Goal: Task Accomplishment & Management: Use online tool/utility

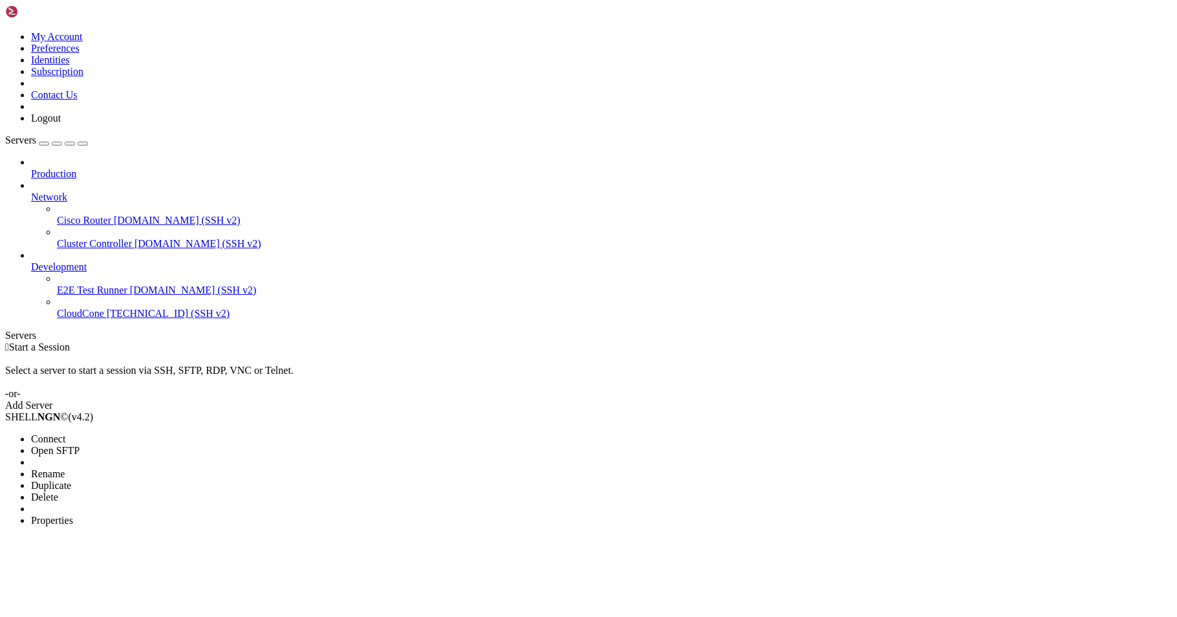
click at [65, 433] on span "Connect" at bounding box center [48, 438] width 34 height 11
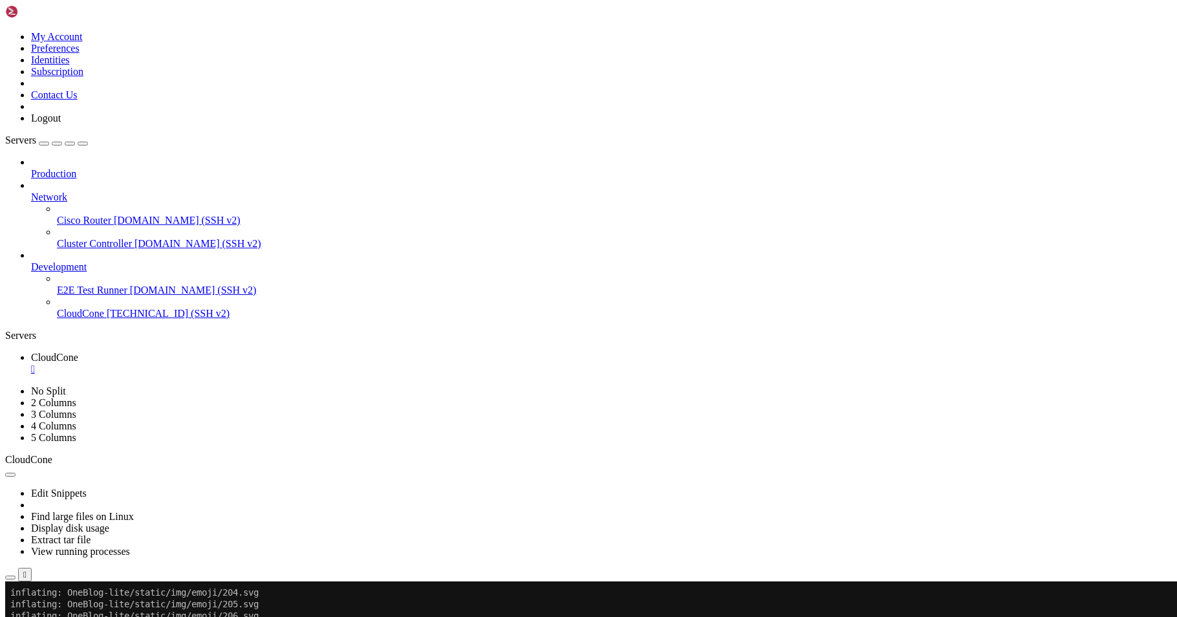
scroll to position [1047, 0]
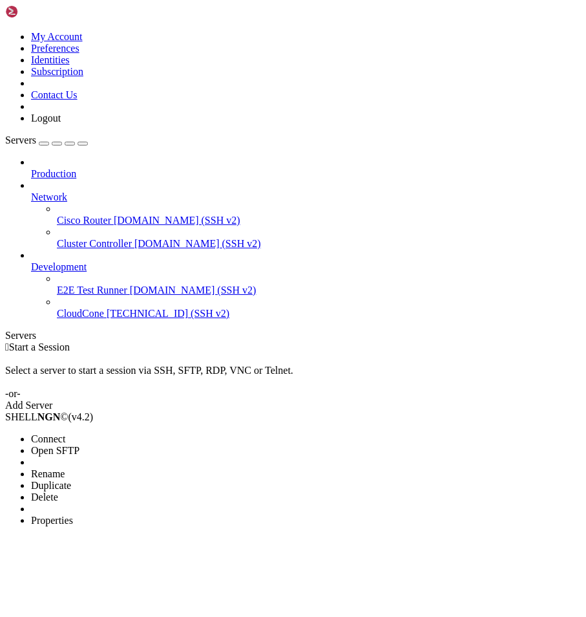
click at [73, 515] on span "Properties" at bounding box center [52, 520] width 42 height 11
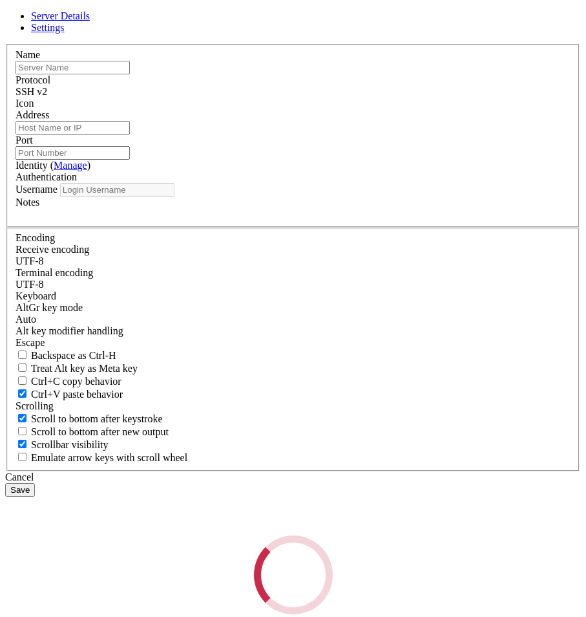
type input "CloudCone"
type input "[TECHNICAL_ID]"
type input "22"
type input "root"
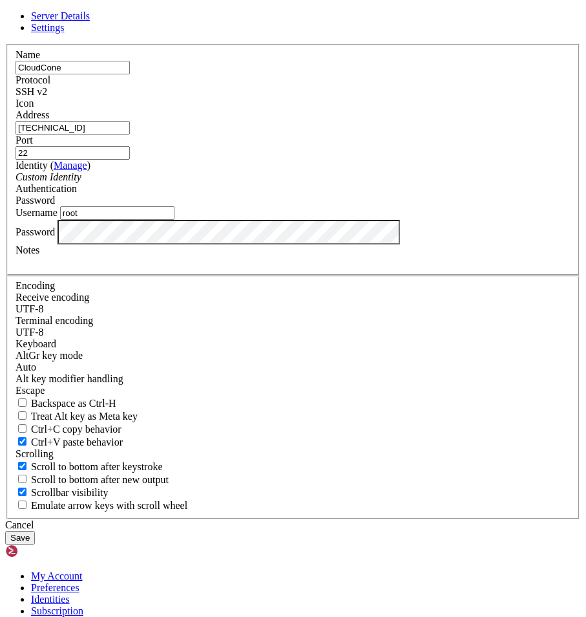
click at [235, 268] on div at bounding box center [293, 262] width 555 height 12
click at [35, 531] on button "Save" at bounding box center [20, 538] width 30 height 14
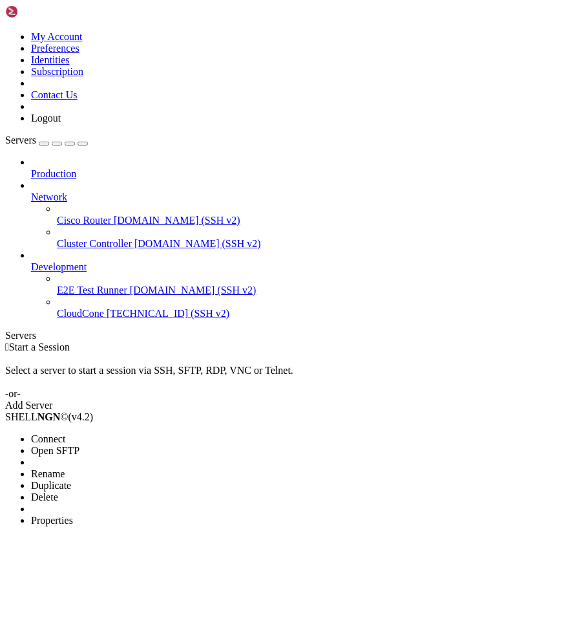
click at [65, 433] on span "Connect" at bounding box center [48, 438] width 34 height 11
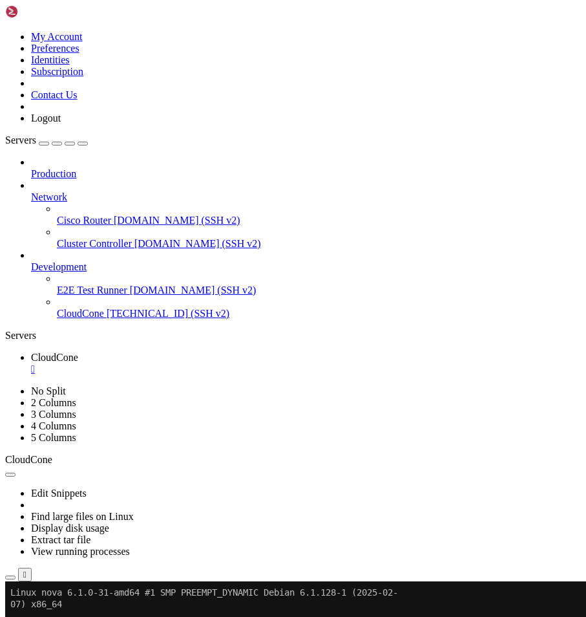
click at [5, 31] on link at bounding box center [5, 31] width 0 height 0
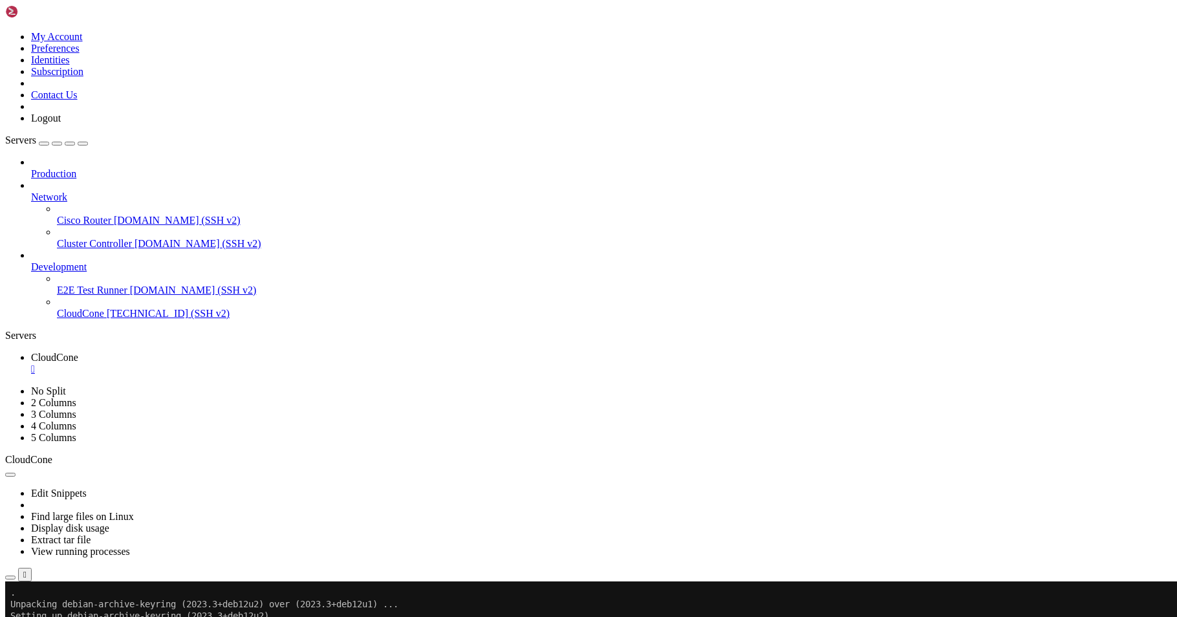
scroll to position [4841, 0]
click at [87, 261] on span "Development" at bounding box center [59, 266] width 56 height 11
click at [31, 261] on icon at bounding box center [31, 261] width 0 height 0
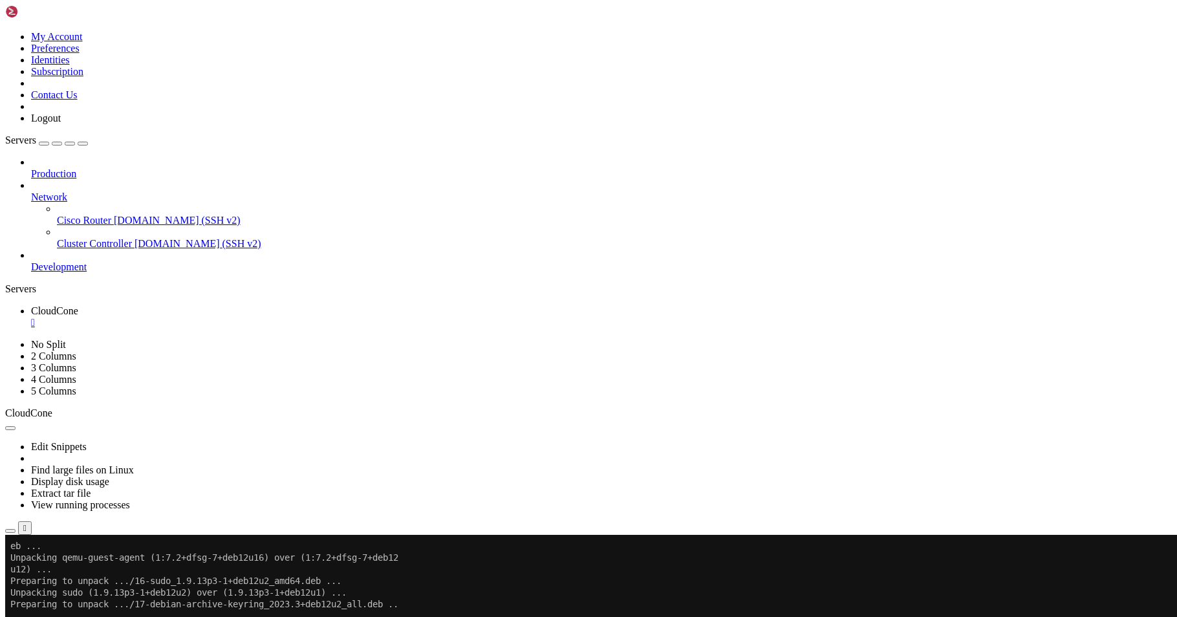
click at [31, 191] on icon at bounding box center [31, 191] width 0 height 0
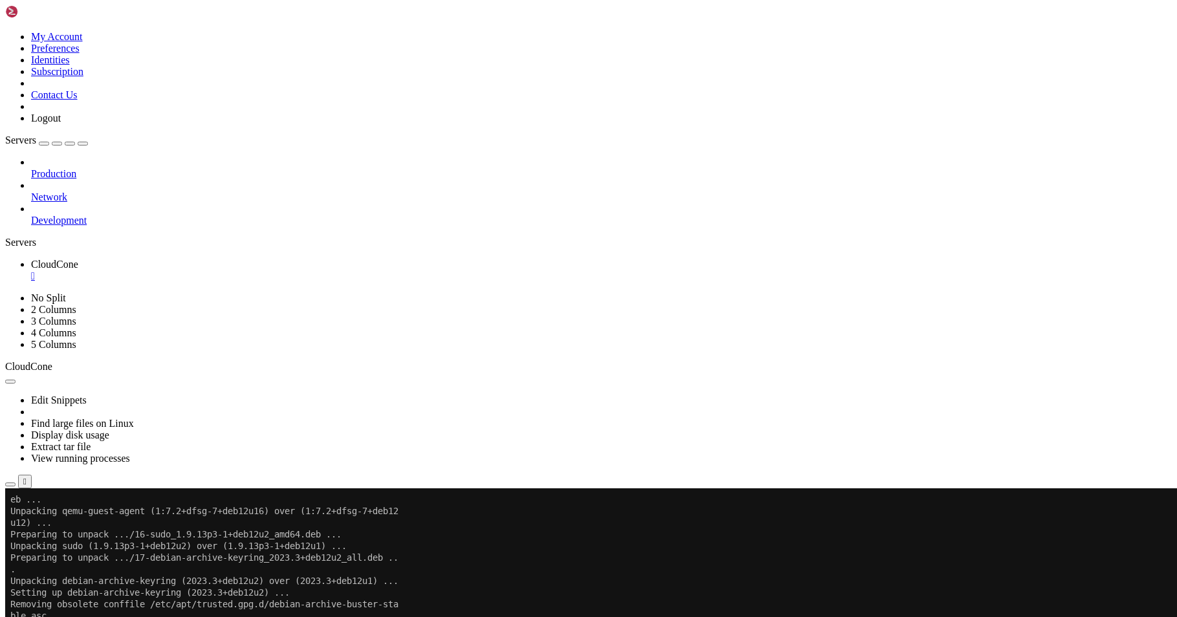
click at [87, 215] on span "Development" at bounding box center [59, 220] width 56 height 11
click at [31, 215] on icon at bounding box center [31, 215] width 0 height 0
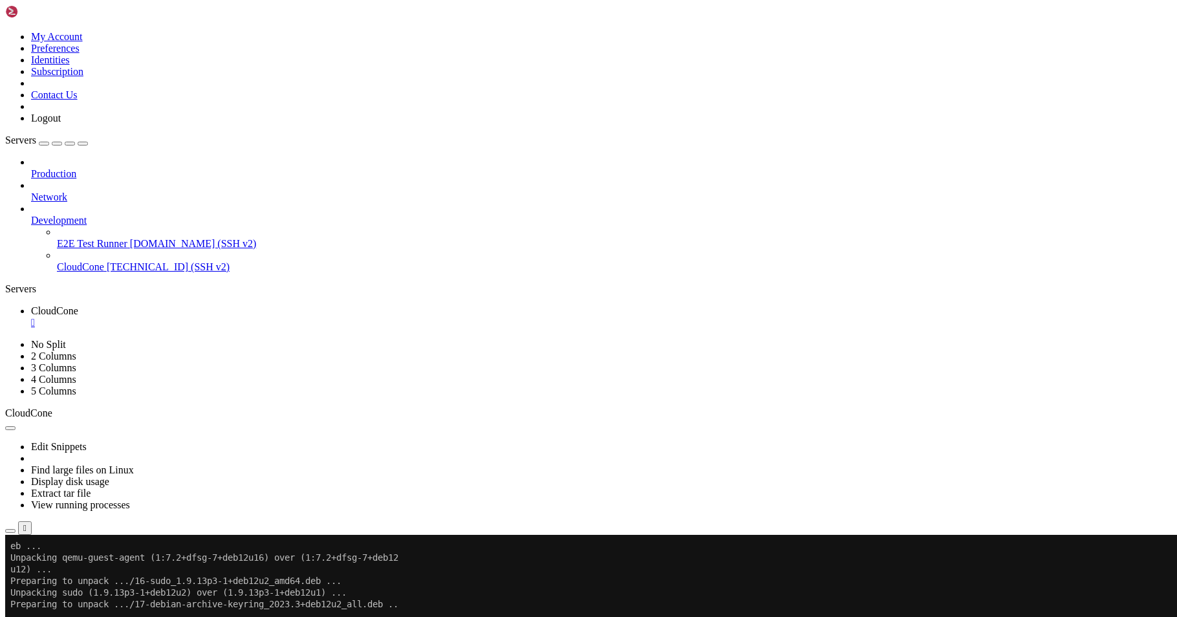
click at [89, 261] on span "CloudCone" at bounding box center [80, 266] width 47 height 11
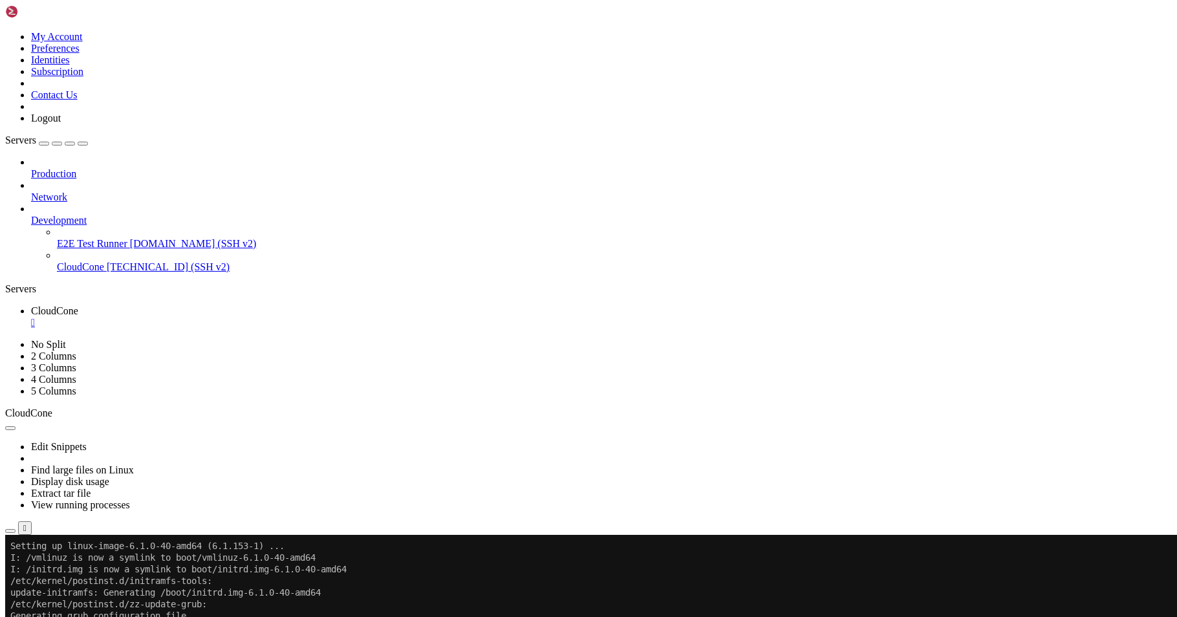
scroll to position [7006, 0]
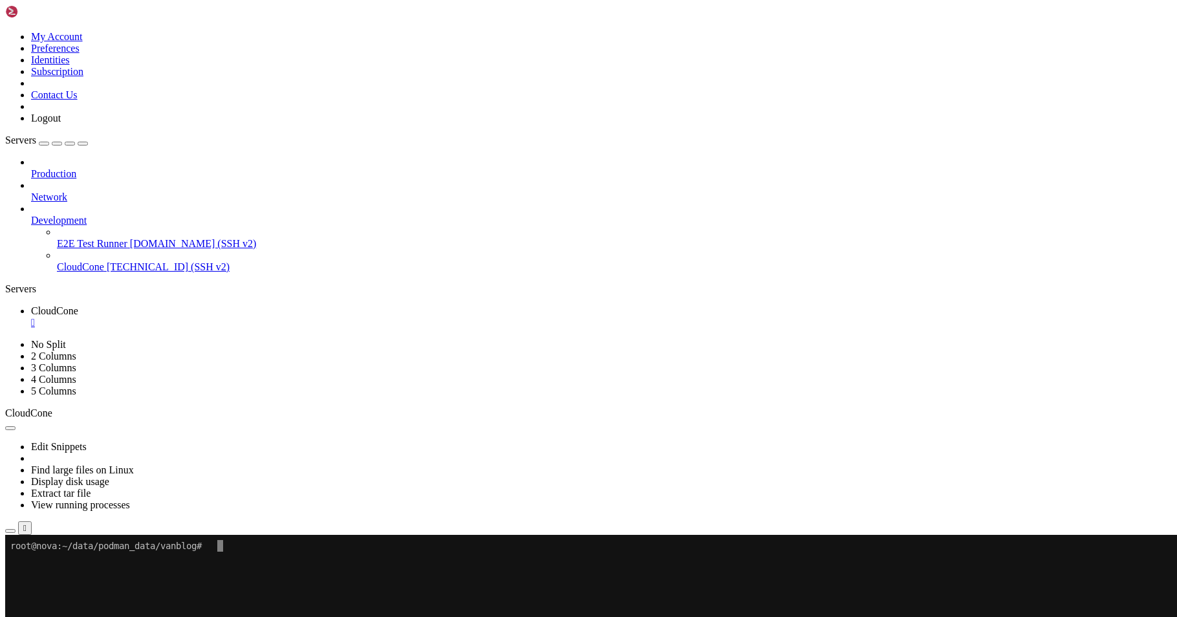
scroll to position [0, 0]
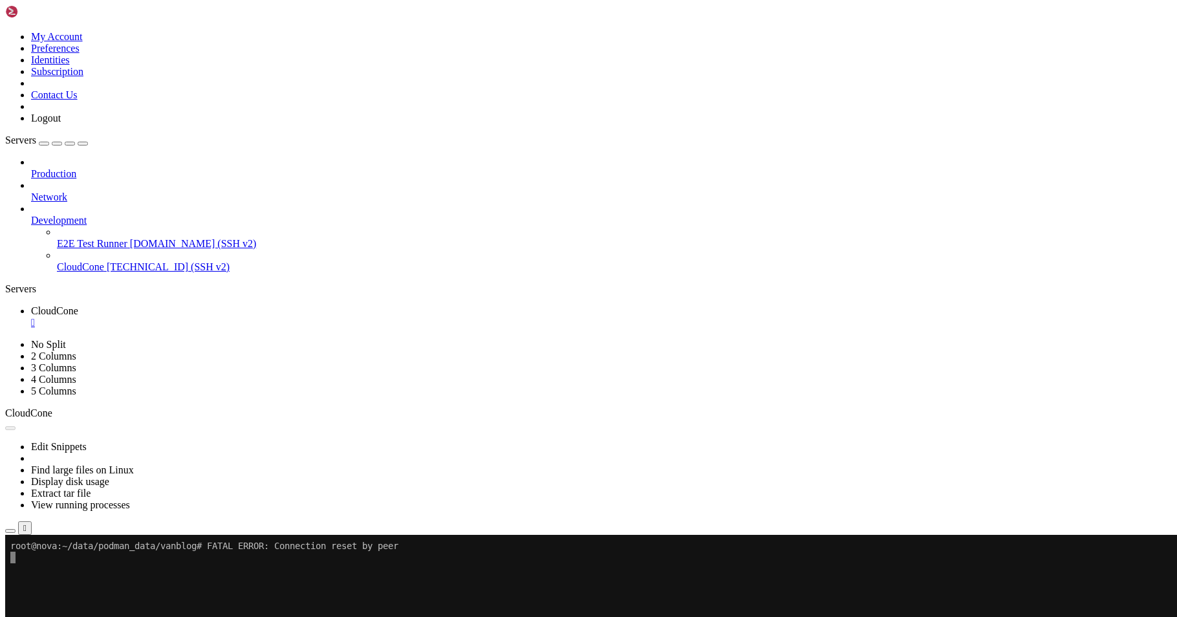
click at [242, 317] on div "" at bounding box center [601, 323] width 1141 height 12
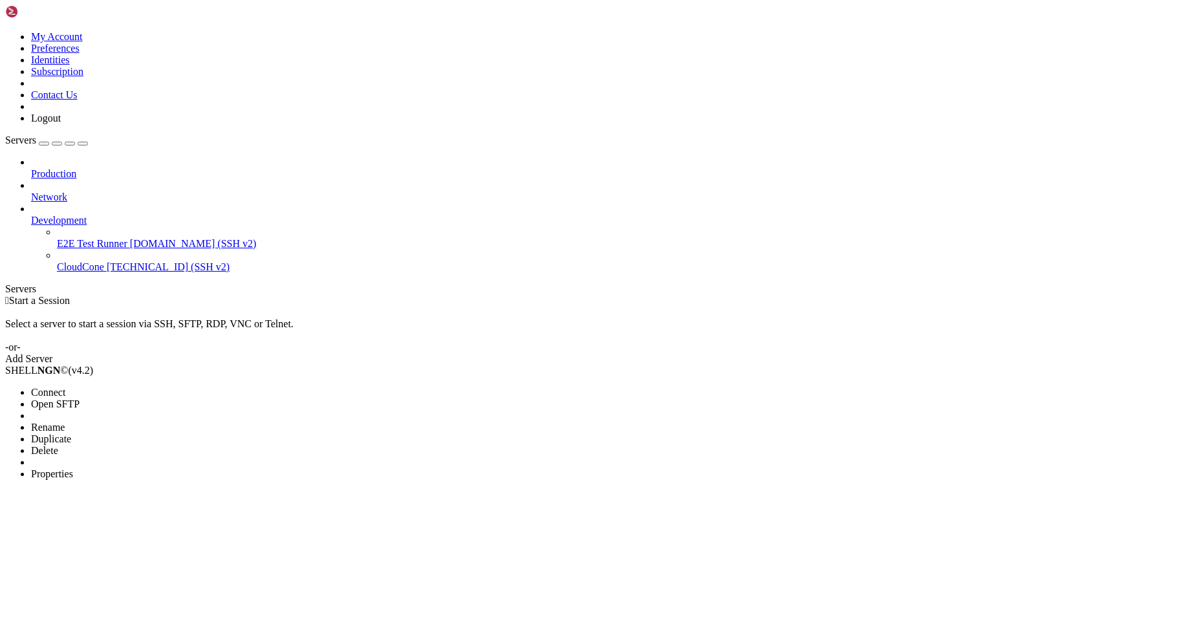
click at [73, 468] on span "Properties" at bounding box center [52, 473] width 42 height 11
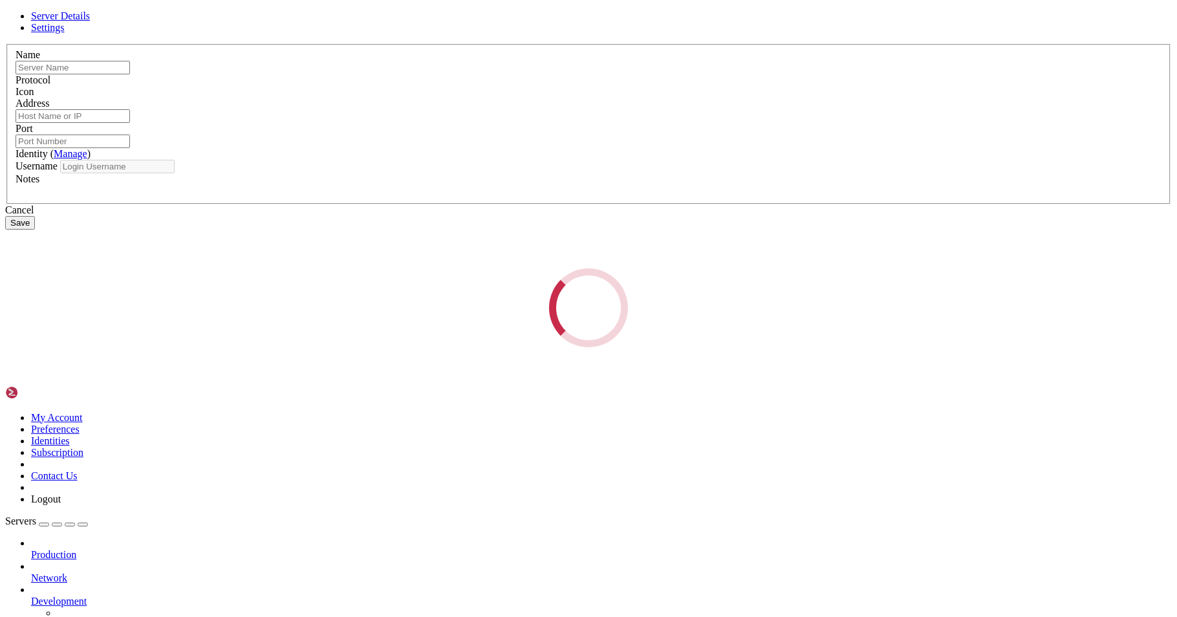
type input "CloudCone"
type input "[TECHNICAL_ID]"
type input "22"
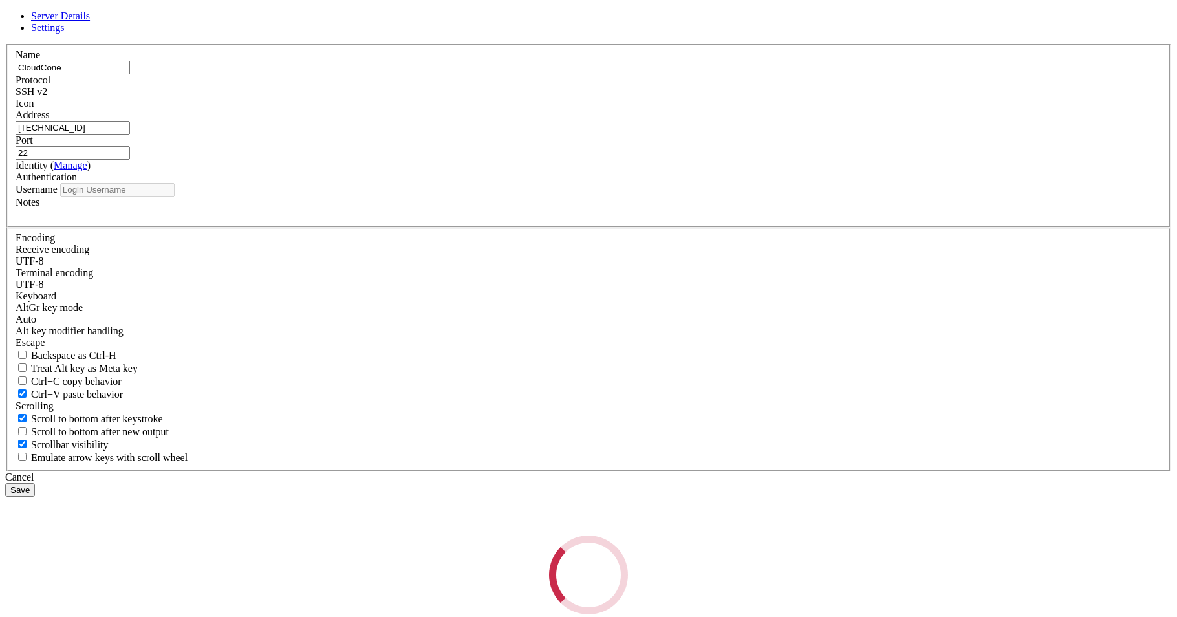
type input "root"
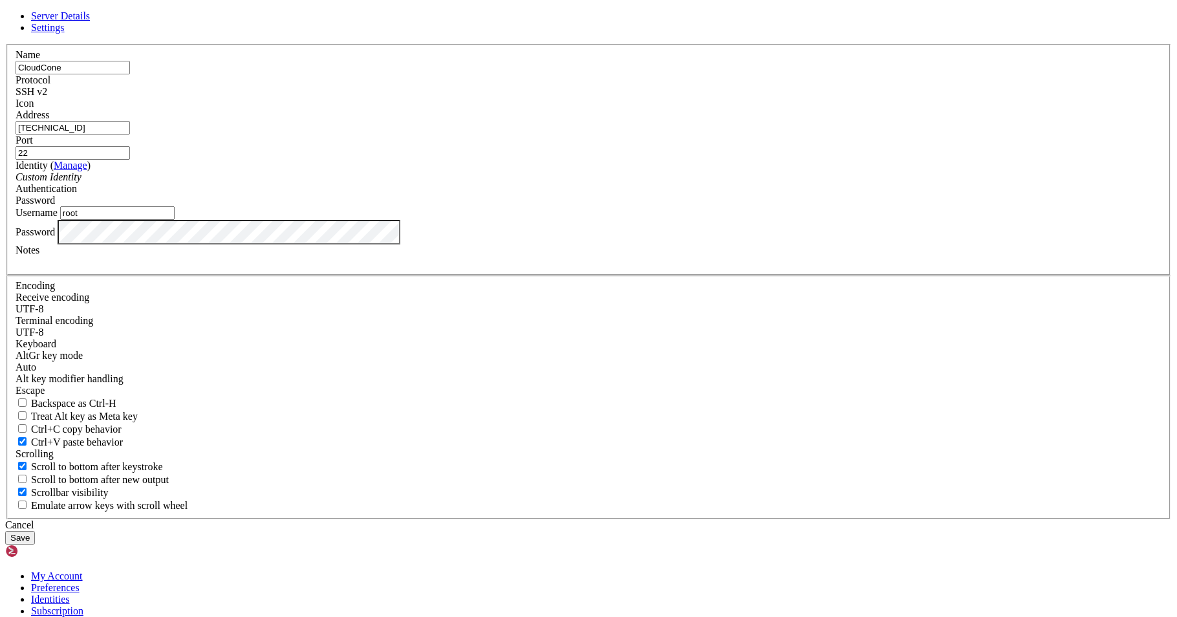
click at [35, 531] on button "Save" at bounding box center [20, 538] width 30 height 14
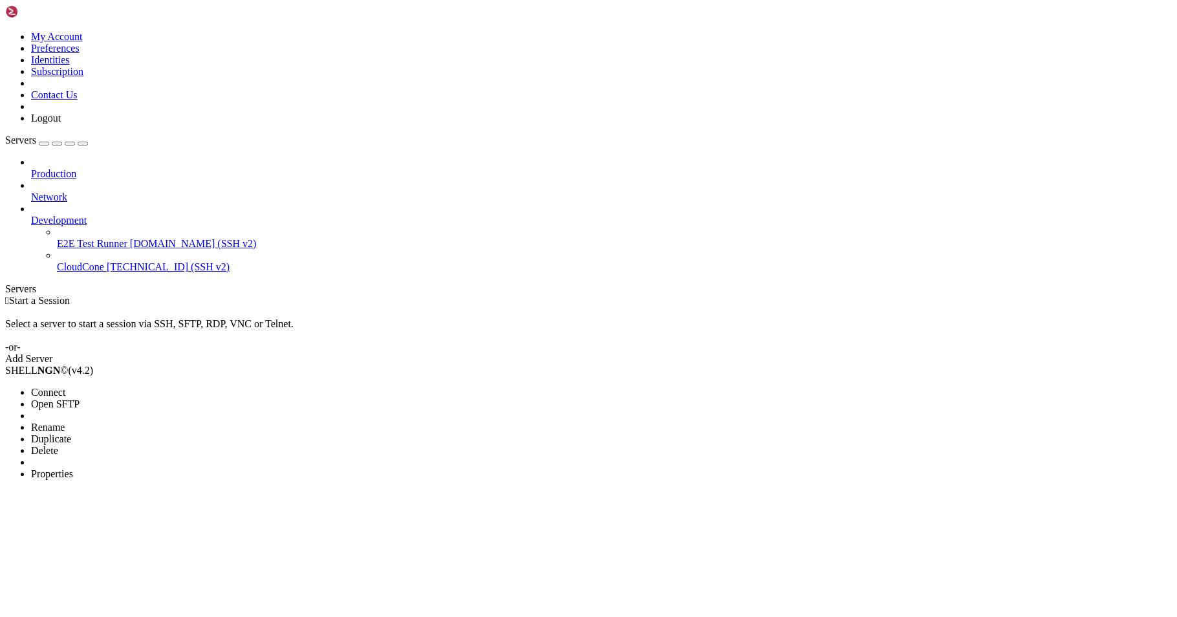
click at [65, 387] on span "Connect" at bounding box center [48, 392] width 34 height 11
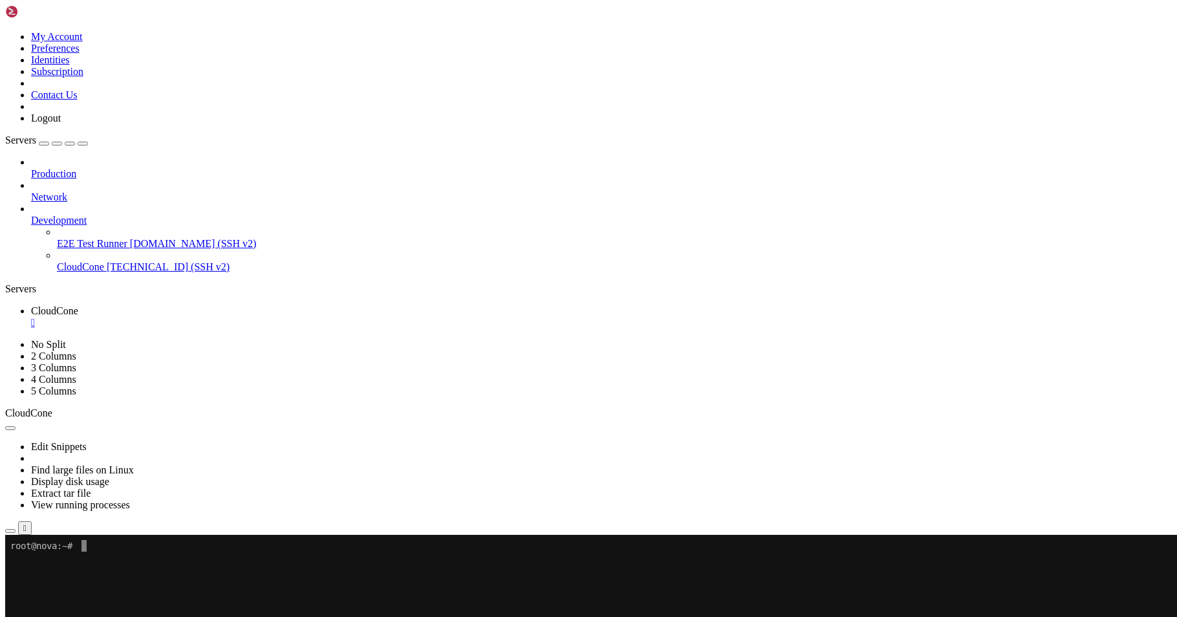
click at [83, 144] on icon "button" at bounding box center [83, 144] width 0 height 0
click at [134, 572] on x-row at bounding box center [583, 569] width 1146 height 12
